Goal: Task Accomplishment & Management: Manage account settings

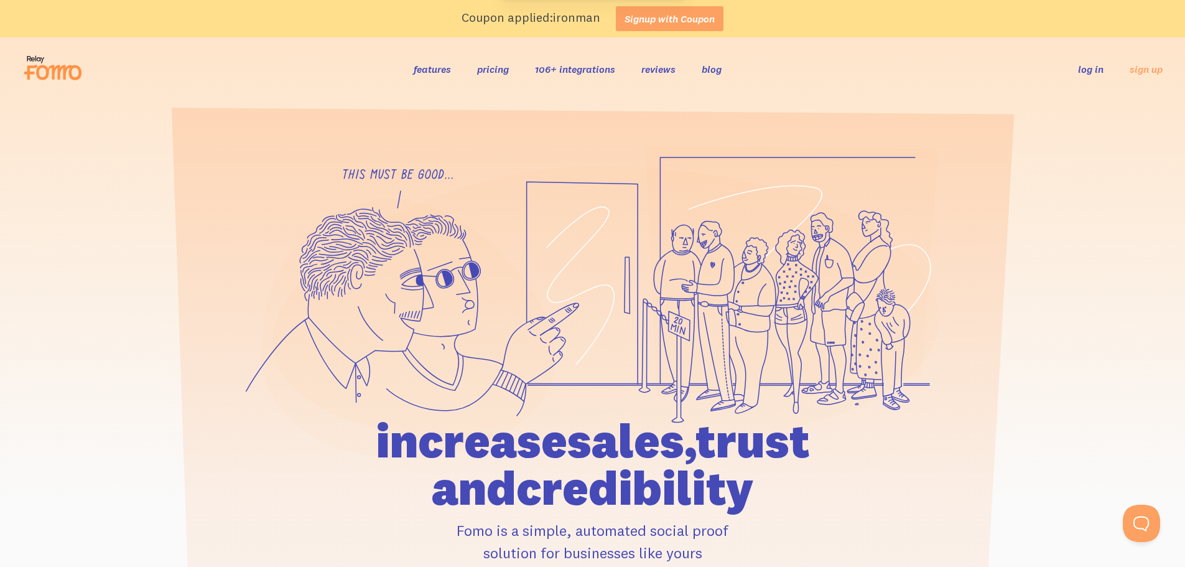
click at [1099, 65] on link "log in" at bounding box center [1091, 69] width 26 height 12
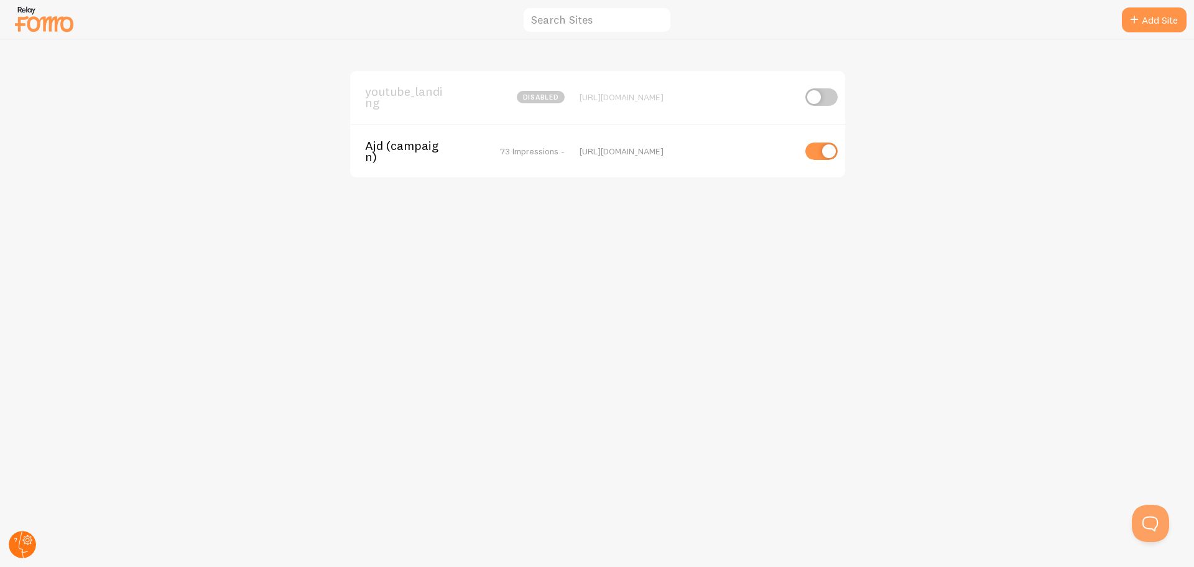
click at [22, 541] on circle at bounding box center [22, 544] width 27 height 27
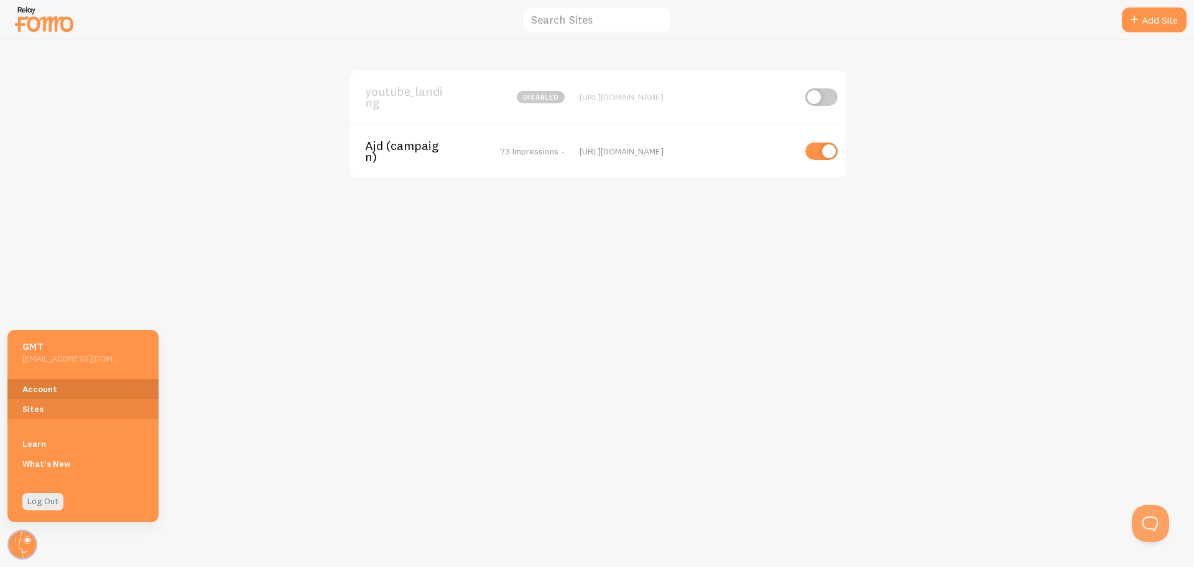
click at [37, 385] on link "Account" at bounding box center [82, 389] width 151 height 20
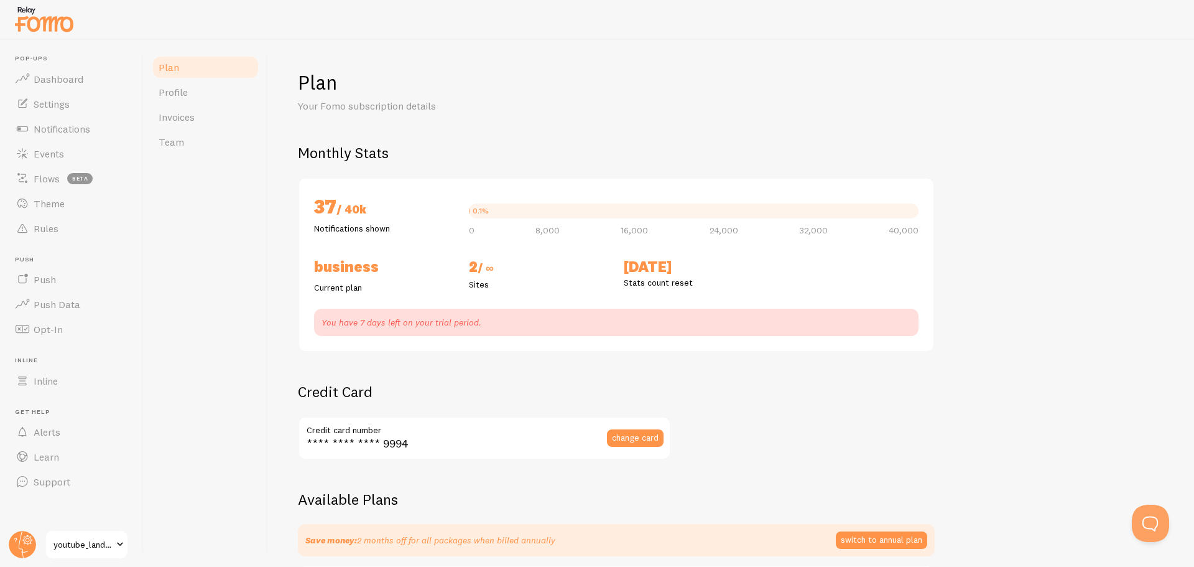
checkbox input "true"
drag, startPoint x: 346, startPoint y: 217, endPoint x: 765, endPoint y: 290, distance: 425.6
click at [765, 290] on div "37 / 40k Notifications shown 0.1% 0 8,000 16,000 24,000 32,000 40,000 Business …" at bounding box center [616, 264] width 637 height 175
click at [765, 290] on div "Sep 1st Stats count reset" at bounding box center [693, 275] width 155 height 37
drag, startPoint x: 756, startPoint y: 285, endPoint x: 396, endPoint y: 119, distance: 396.6
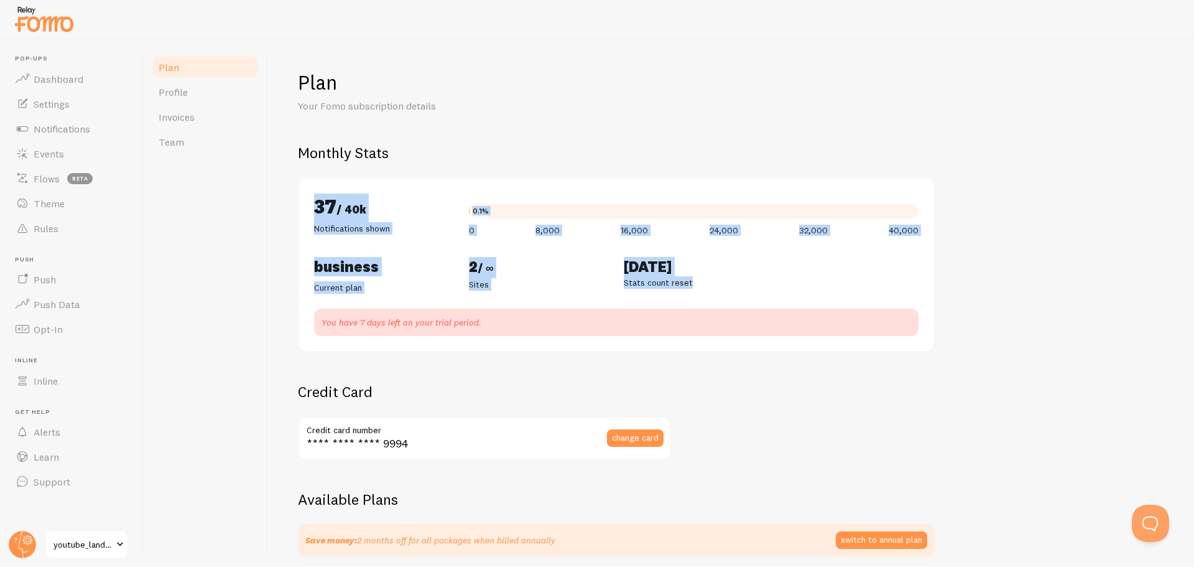
drag, startPoint x: 583, startPoint y: 288, endPoint x: 500, endPoint y: 98, distance: 207.5
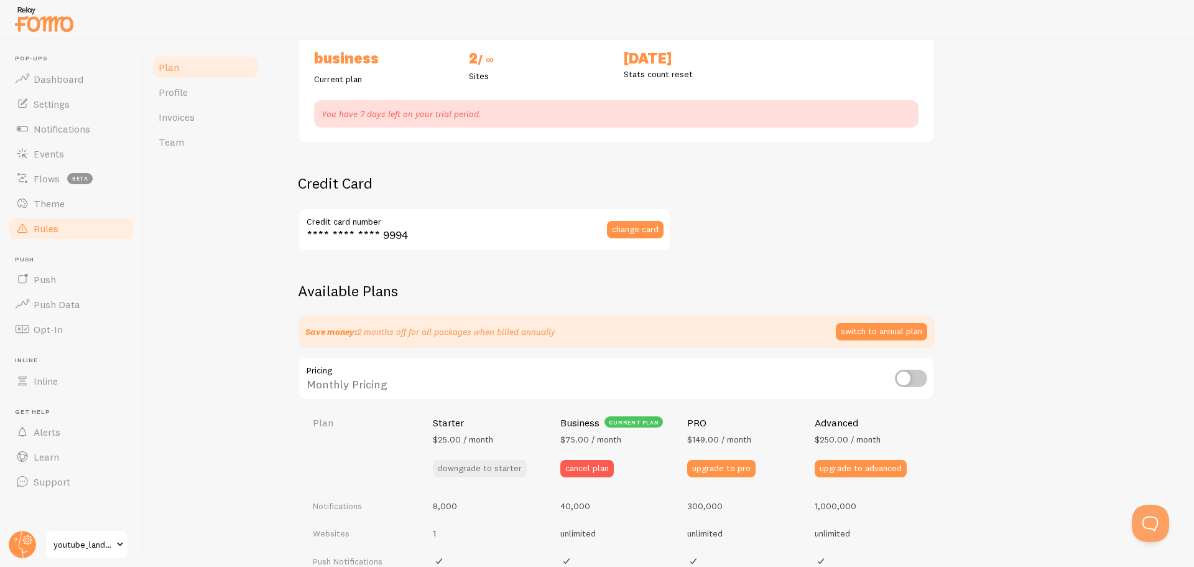
scroll to position [124, 0]
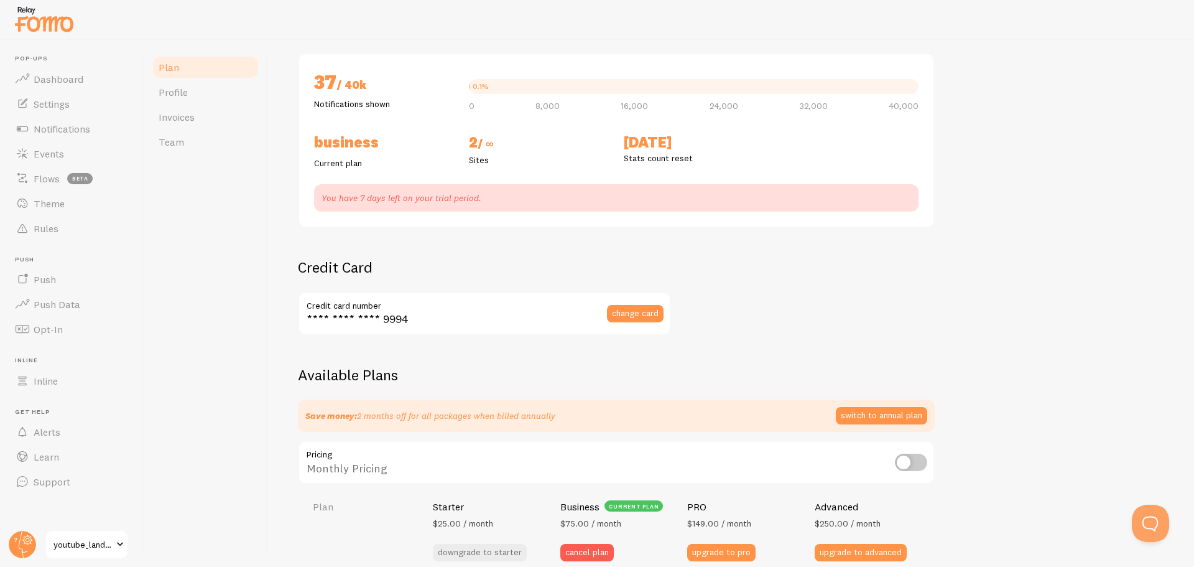
click at [366, 278] on div "Credit Card **** **** **** 9994 Credit card number change card" at bounding box center [484, 297] width 373 height 78
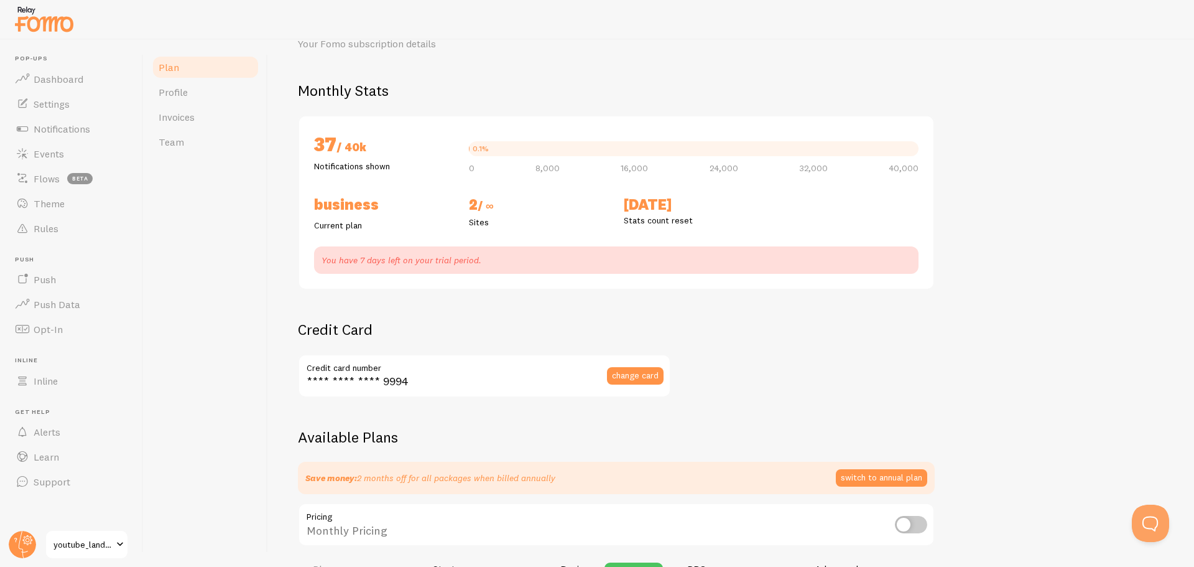
scroll to position [0, 0]
